Goal: Task Accomplishment & Management: Manage account settings

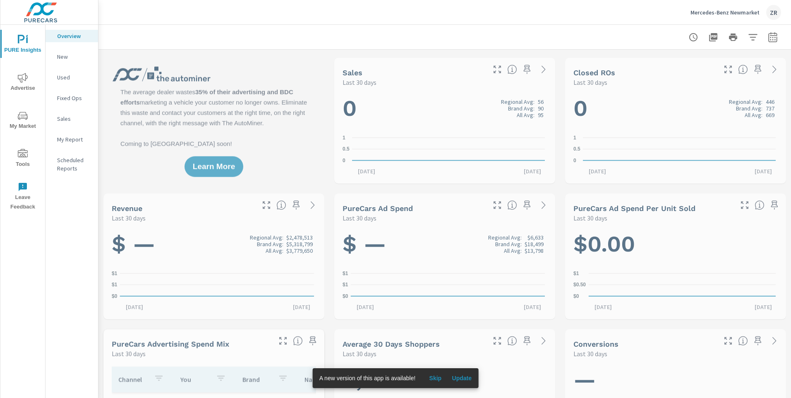
scroll to position [0, 0]
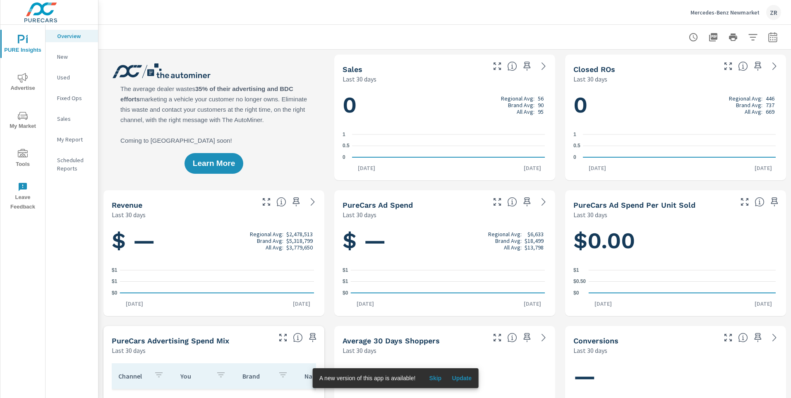
click at [28, 160] on span "Tools" at bounding box center [23, 159] width 40 height 20
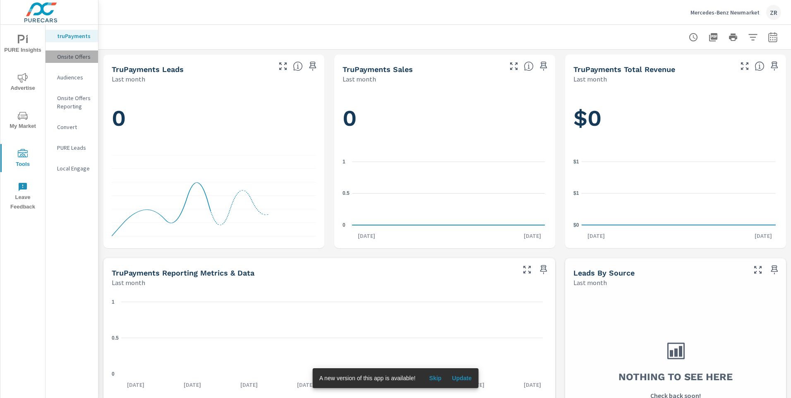
click at [68, 55] on p "Onsite Offers" at bounding box center [74, 57] width 34 height 8
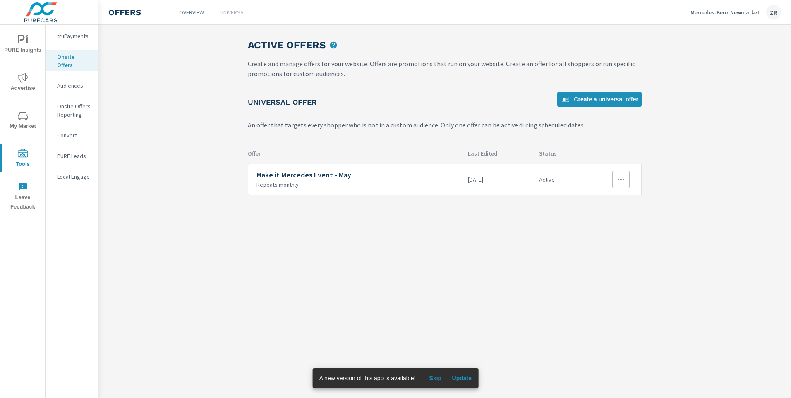
click at [619, 182] on icon "button" at bounding box center [621, 179] width 10 height 10
click at [614, 201] on link "Edit" at bounding box center [607, 199] width 46 height 20
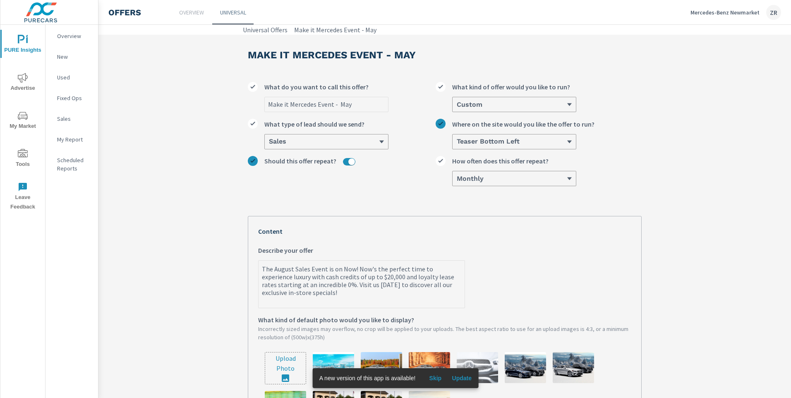
scroll to position [38, 0]
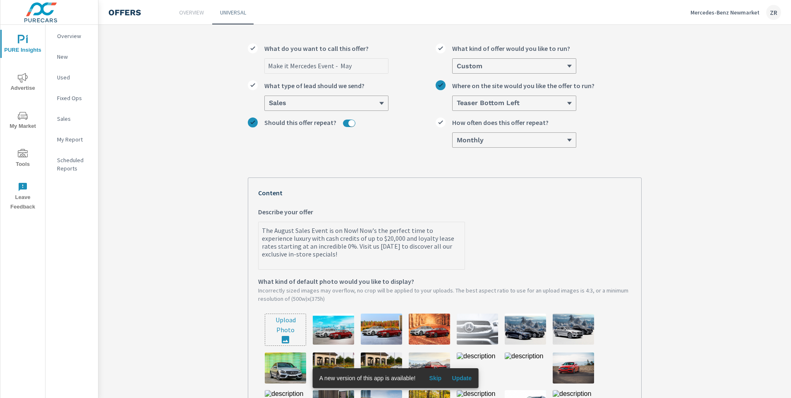
type textarea "x"
click at [282, 232] on textarea "The August Sales Event is on Now! Now's the perfect time to experience luxury w…" at bounding box center [361, 246] width 206 height 46
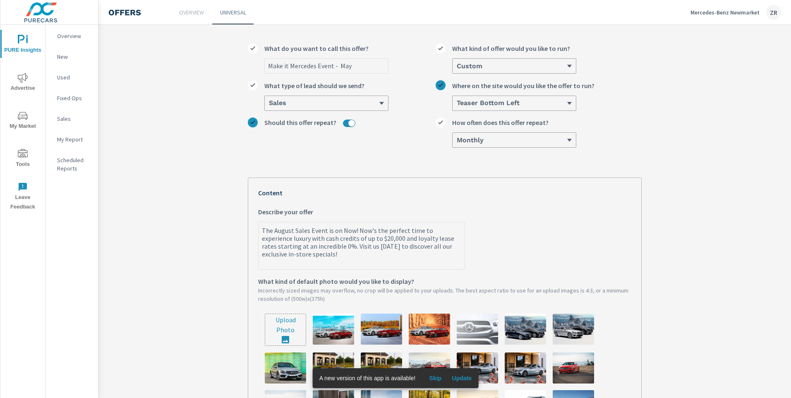
type textarea "The FSales Event is on Now! Now's the perfect time to experience luxury with ca…"
type textarea "x"
type textarea "The FaSales Event is on Now! Now's the perfect time to experience luxury with c…"
type textarea "x"
type textarea "The FalSales Event is on Now! Now's the perfect time to experience luxury with …"
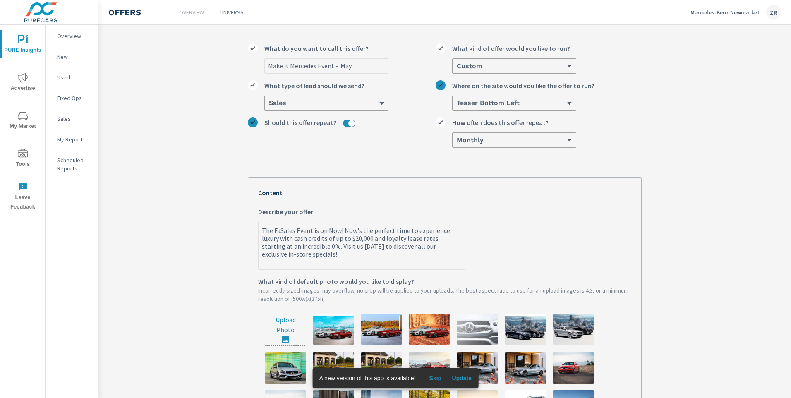
type textarea "x"
type textarea "The FallSales Event is on Now! Now's the perfect time to experience luxury with…"
type textarea "x"
type textarea "The Fall Sales Event is on Now! Now's the perfect time to experience luxury wit…"
type textarea "x"
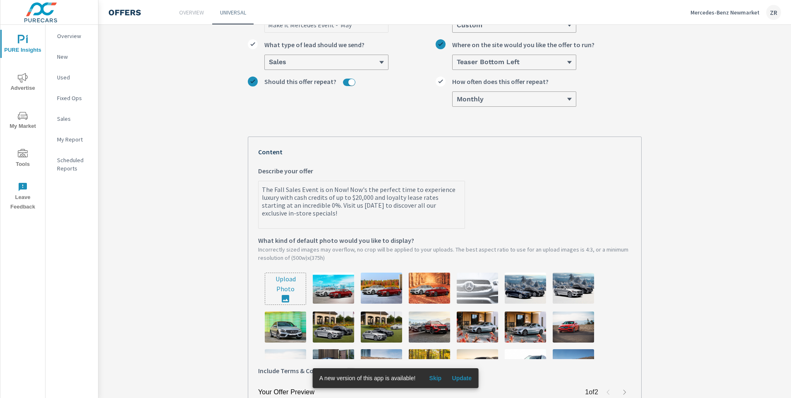
scroll to position [243, 0]
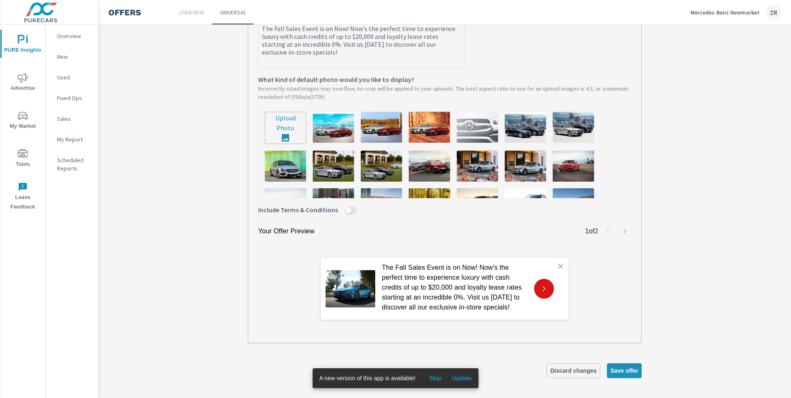
type textarea "The Fall Sales Event is on Now! Now's the perfect time to experience luxury wit…"
type textarea "x"
click at [294, 134] on input "file" at bounding box center [285, 127] width 41 height 31
type input "C:\fakepath\MB_CAN_FallSales_GLC_Hero_Image.jpg"
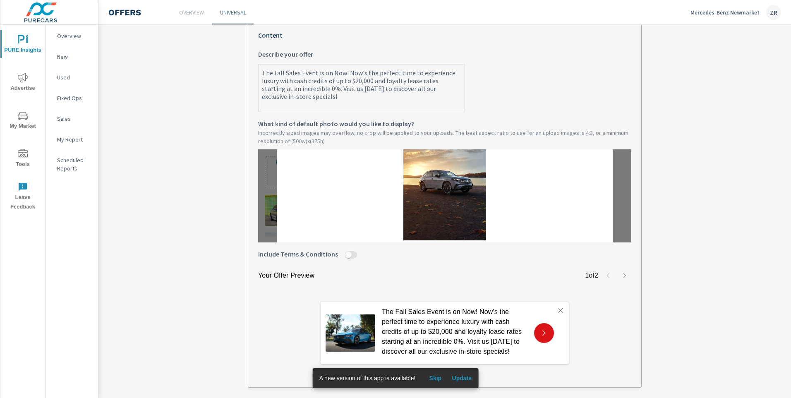
scroll to position [222, 0]
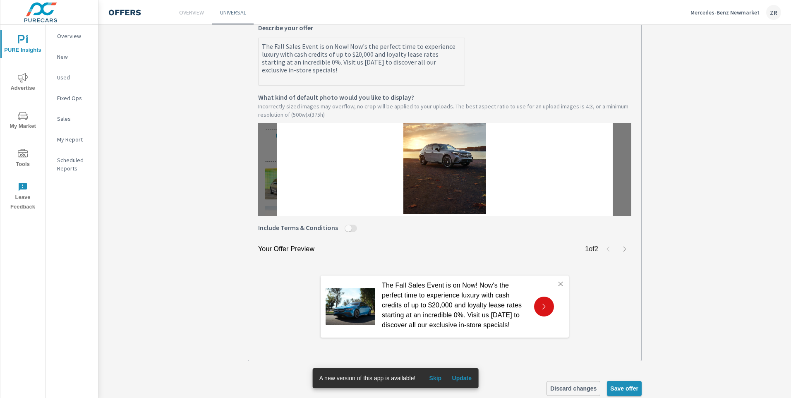
click at [628, 387] on span "Save offer" at bounding box center [624, 388] width 28 height 7
type textarea "x"
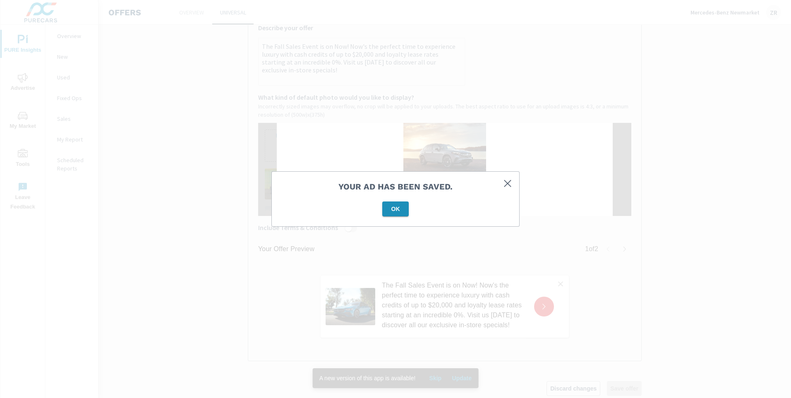
click at [401, 210] on span "OK" at bounding box center [395, 208] width 20 height 7
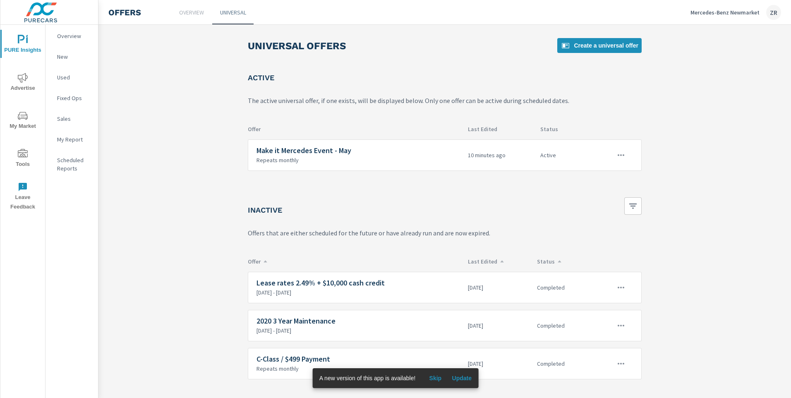
click at [26, 158] on icon "nav menu" at bounding box center [23, 154] width 10 height 10
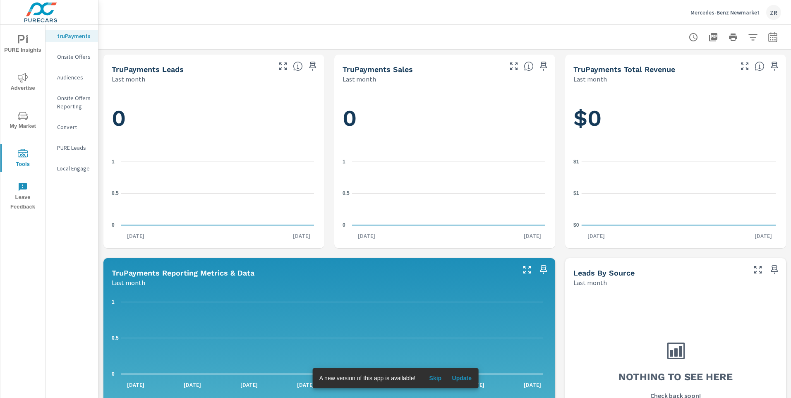
click at [70, 56] on p "Onsite Offers" at bounding box center [74, 57] width 34 height 8
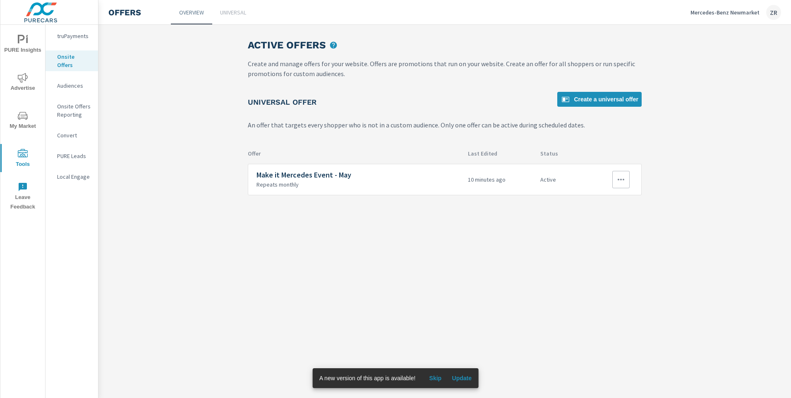
click at [619, 181] on icon "button" at bounding box center [621, 179] width 10 height 10
click at [607, 197] on link "Edit" at bounding box center [607, 199] width 46 height 20
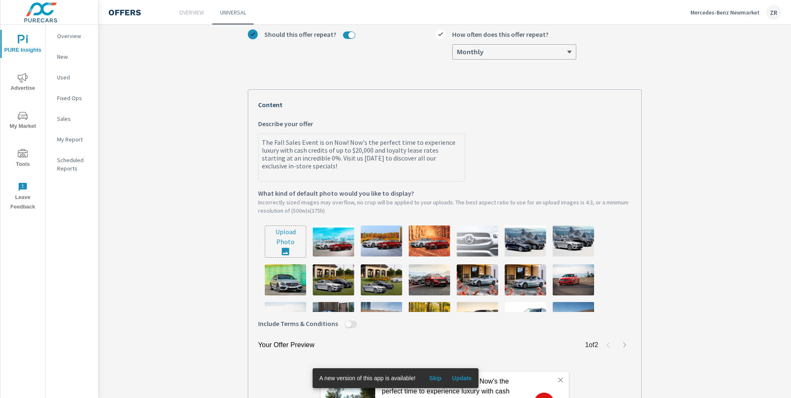
click at [287, 245] on input "file" at bounding box center [285, 241] width 41 height 31
type input "C:\fakepath\MB_CAN_FallSales_GLC_Hero_Image.jpg"
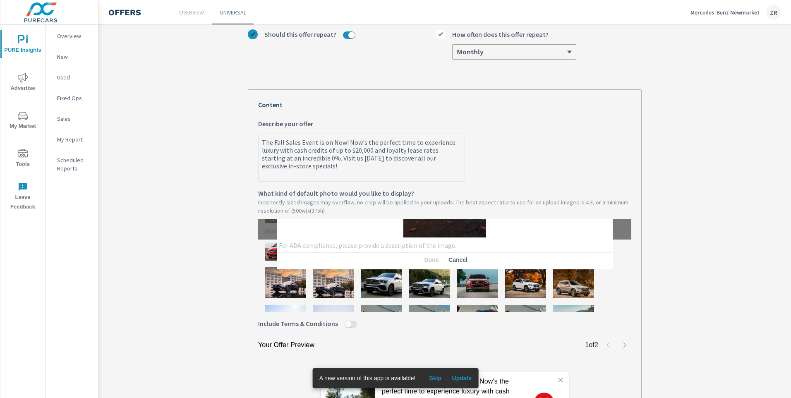
scroll to position [73, 0]
click at [429, 245] on textarea at bounding box center [445, 245] width 332 height 8
type textarea "GLC"
click at [423, 260] on span "Done" at bounding box center [431, 259] width 20 height 7
type textarea "x"
